Goal: Task Accomplishment & Management: Use online tool/utility

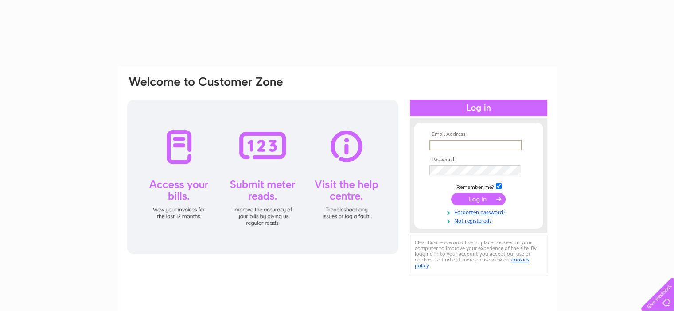
click at [456, 143] on input "text" at bounding box center [475, 145] width 92 height 11
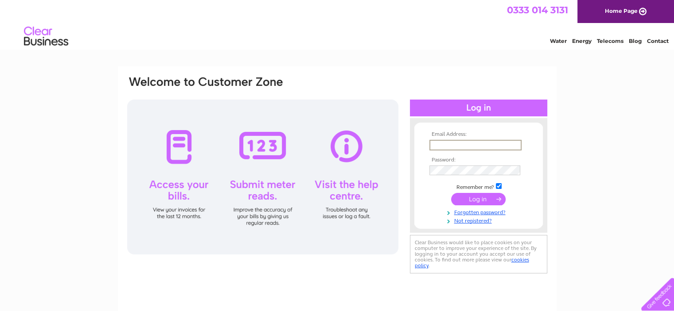
type input "hays@haysships.com"
click at [469, 197] on input "submit" at bounding box center [478, 199] width 54 height 12
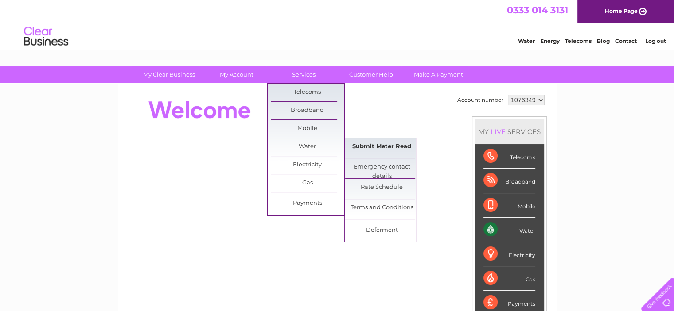
click at [370, 148] on link "Submit Meter Read" at bounding box center [381, 147] width 73 height 18
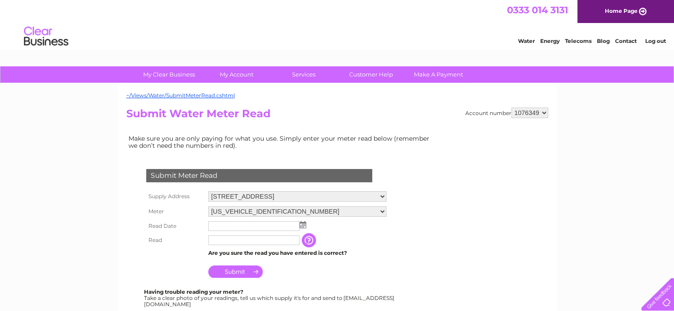
click at [302, 226] on img at bounding box center [302, 224] width 7 height 7
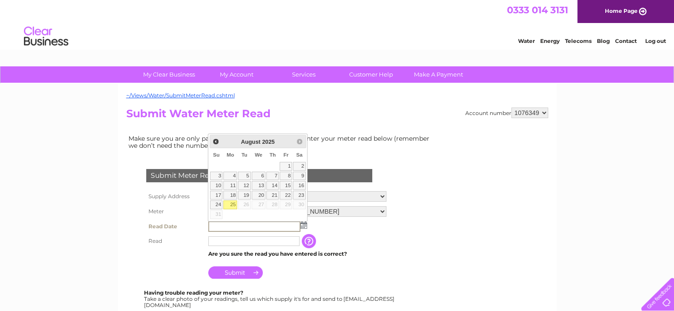
click at [229, 204] on link "25" at bounding box center [230, 205] width 14 height 9
type input "[DATE]"
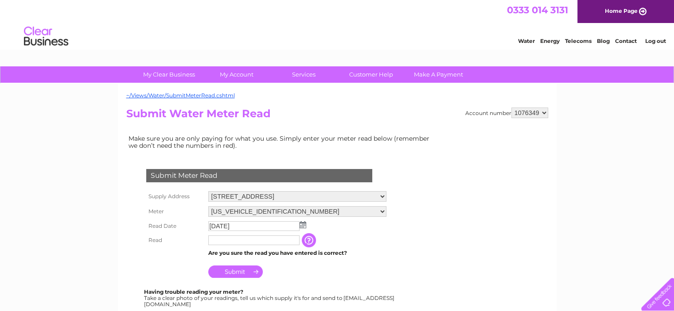
click at [230, 239] on input "text" at bounding box center [253, 241] width 91 height 10
type input "98"
click at [241, 273] on input "Submit" at bounding box center [235, 273] width 54 height 12
